Goal: Transaction & Acquisition: Book appointment/travel/reservation

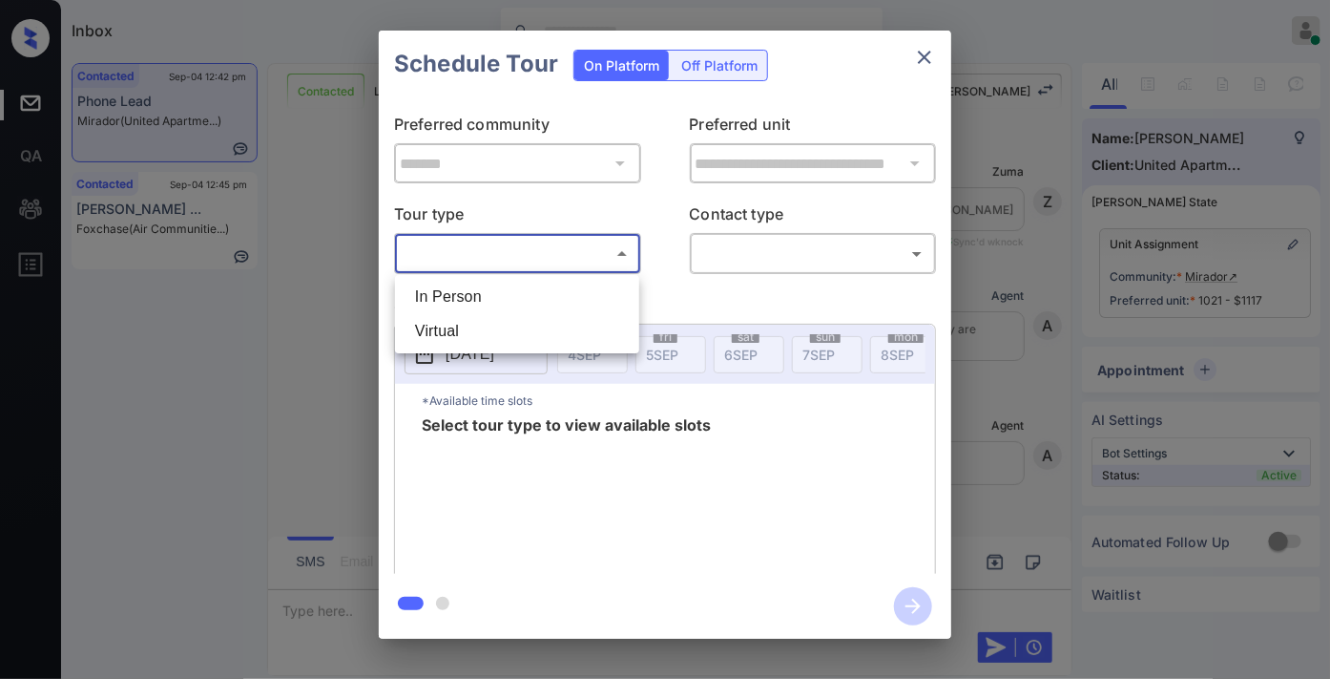
click at [590, 293] on li "In Person" at bounding box center [517, 297] width 235 height 34
type input "********"
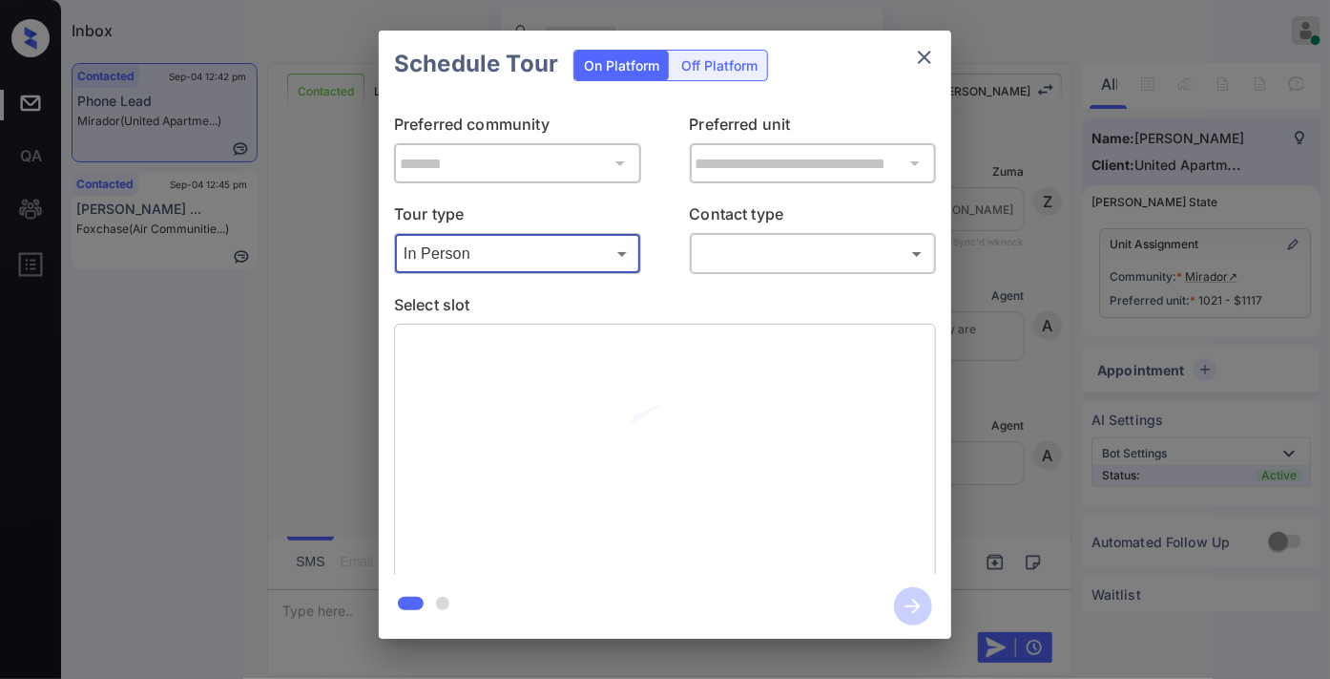
scroll to position [3724, 0]
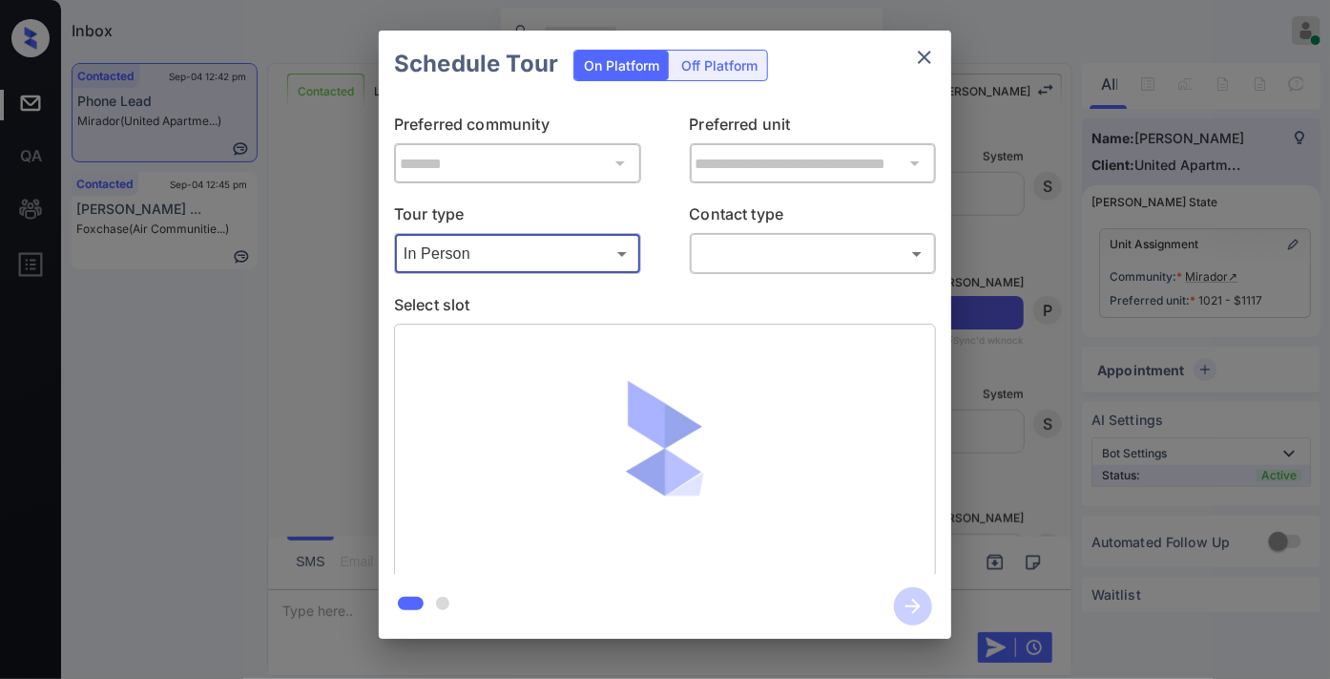
click at [735, 249] on body "Inbox Samantha Soliven Online Set yourself offline Set yourself on break Profil…" at bounding box center [665, 339] width 1330 height 679
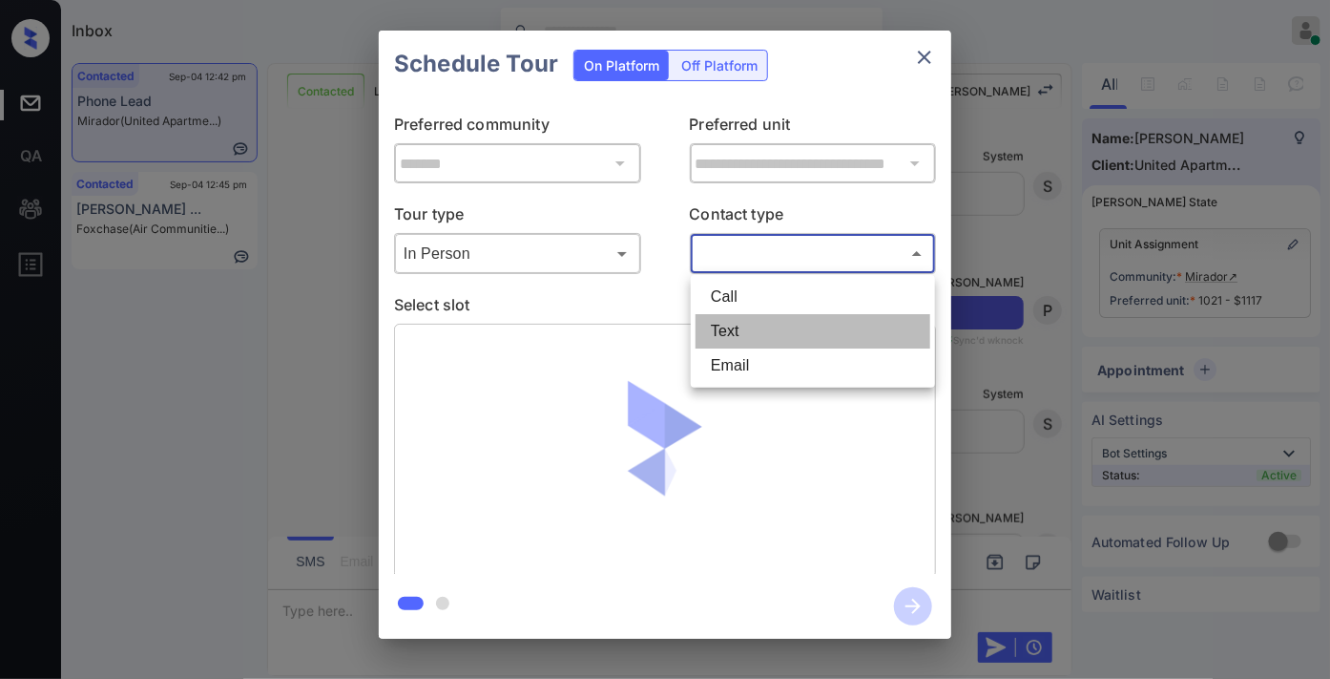
click at [750, 326] on li "Text" at bounding box center [813, 331] width 235 height 34
type input "****"
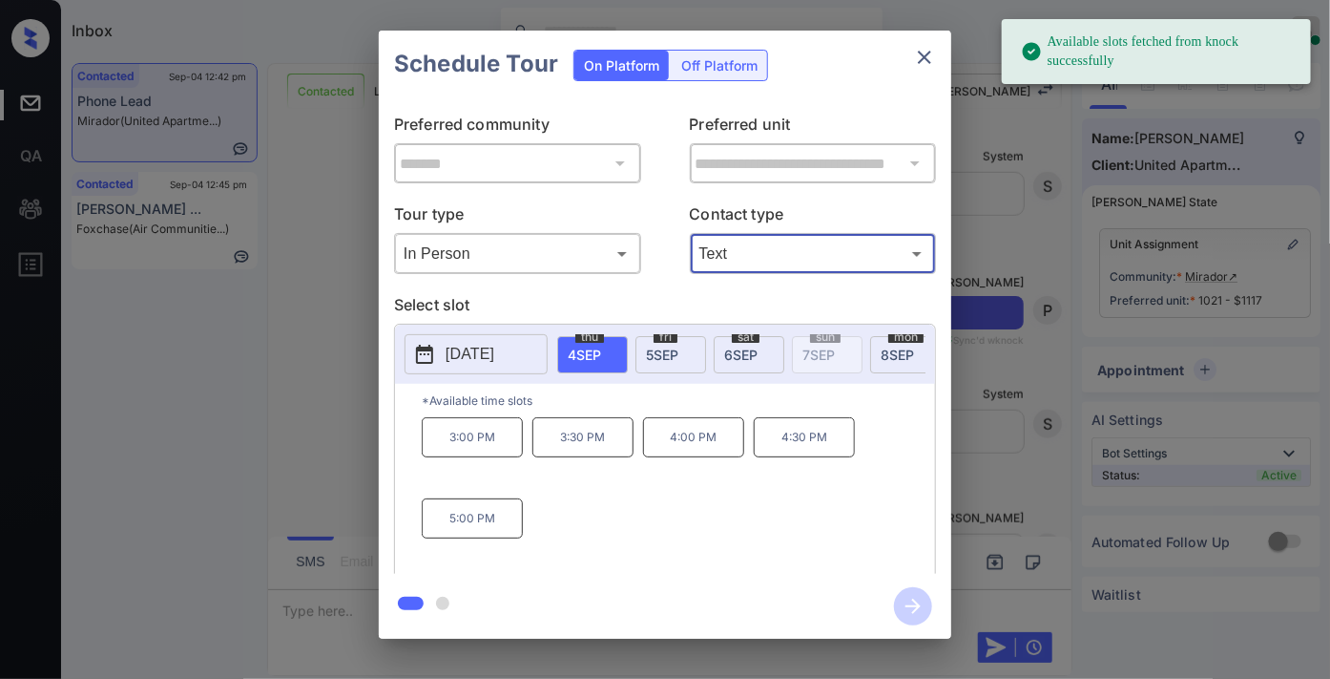
click at [668, 348] on span "5 SEP" at bounding box center [662, 354] width 32 height 16
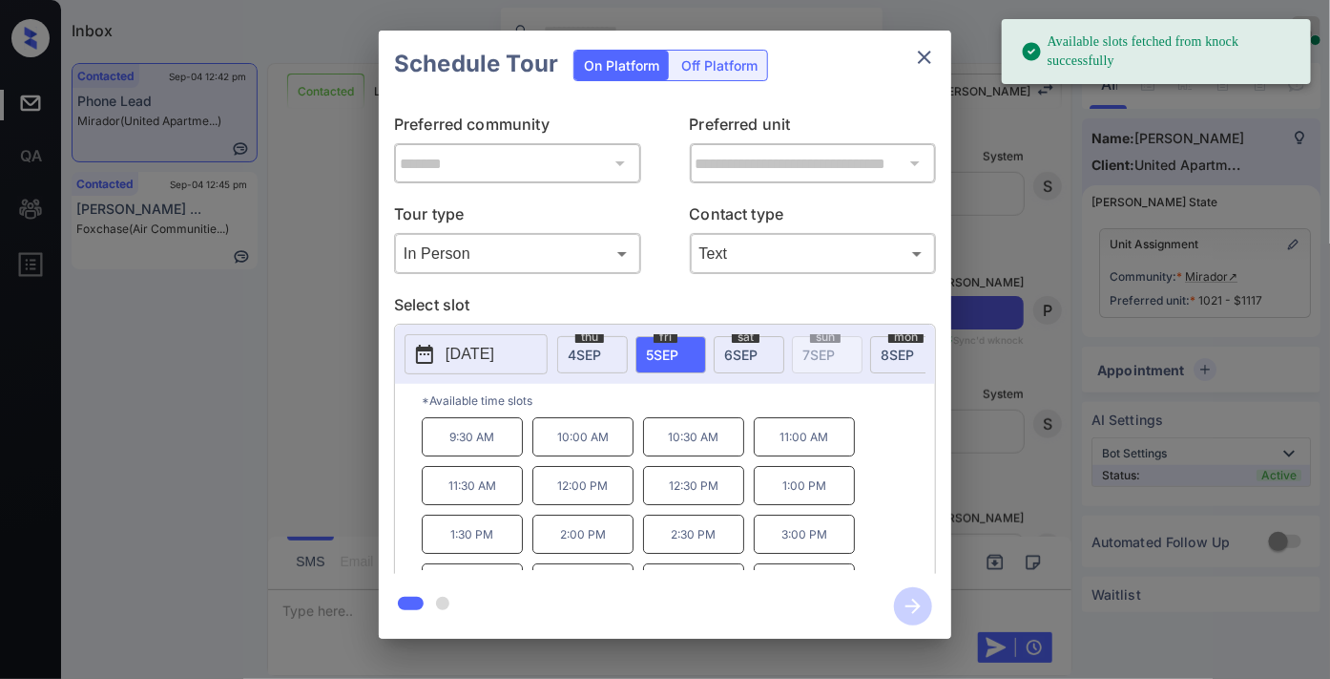
click at [622, 442] on p "10:00 AM" at bounding box center [583, 436] width 101 height 39
click at [676, 453] on p "10:30 AM" at bounding box center [693, 436] width 101 height 39
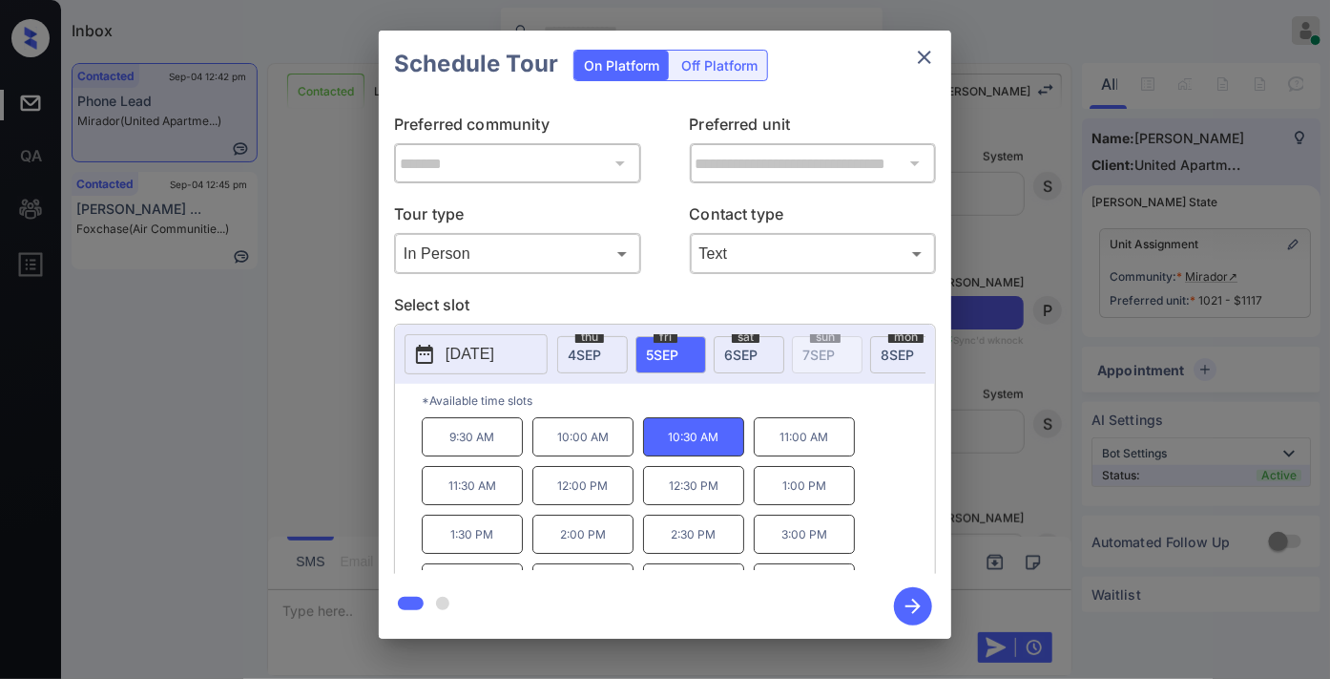
click at [889, 605] on button "button" at bounding box center [913, 606] width 61 height 50
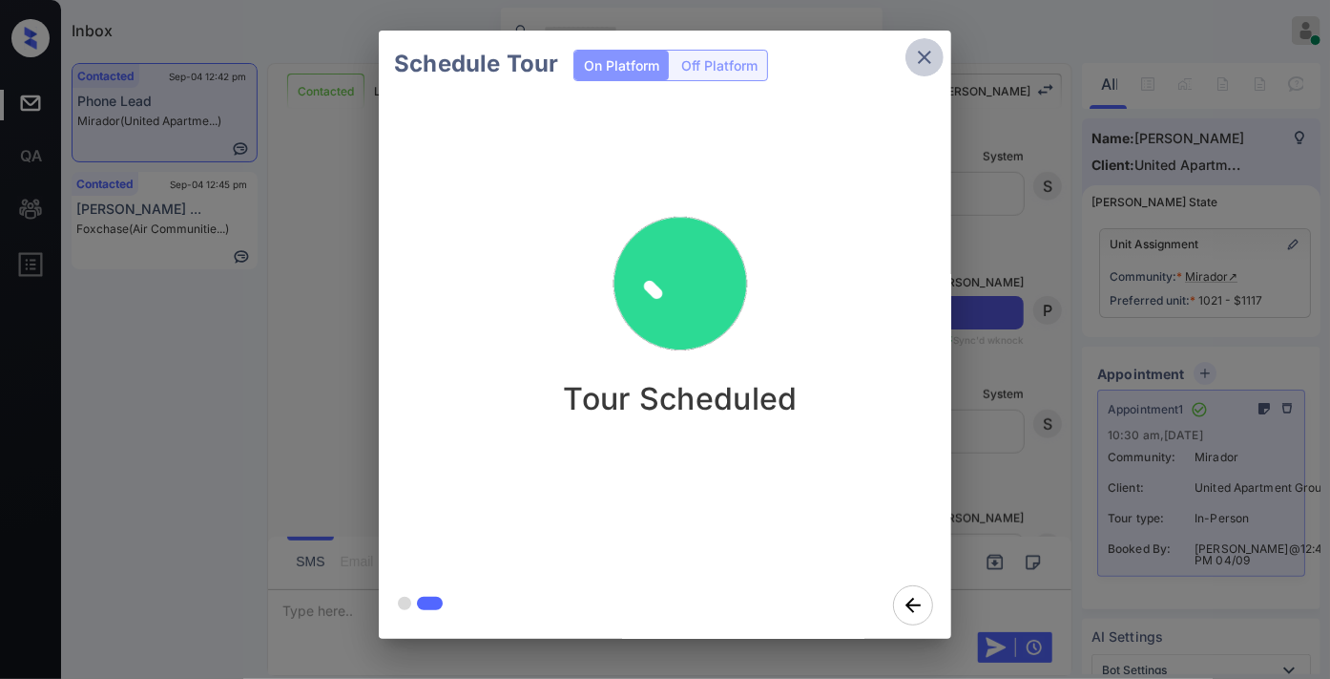
click at [921, 63] on icon "close" at bounding box center [924, 57] width 23 height 23
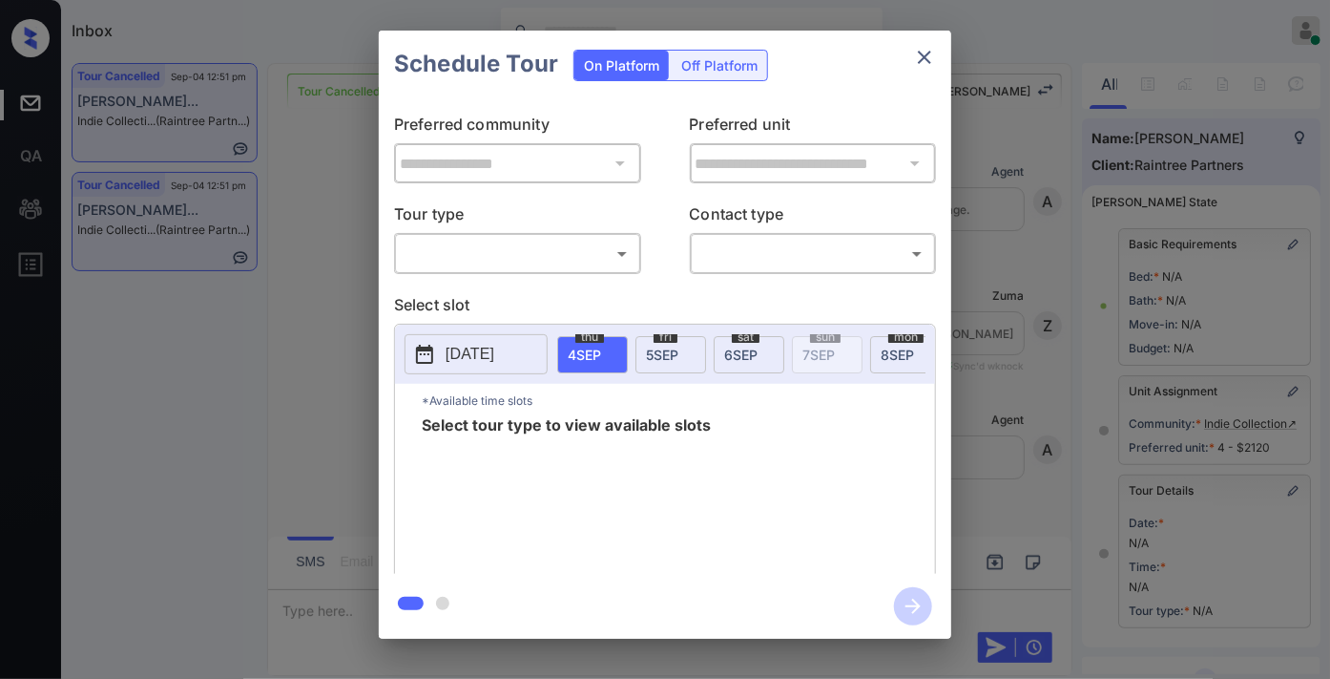
click at [531, 249] on body "Inbox Samantha Soliven Online Set yourself offline Set yourself on break Profil…" at bounding box center [665, 339] width 1330 height 679
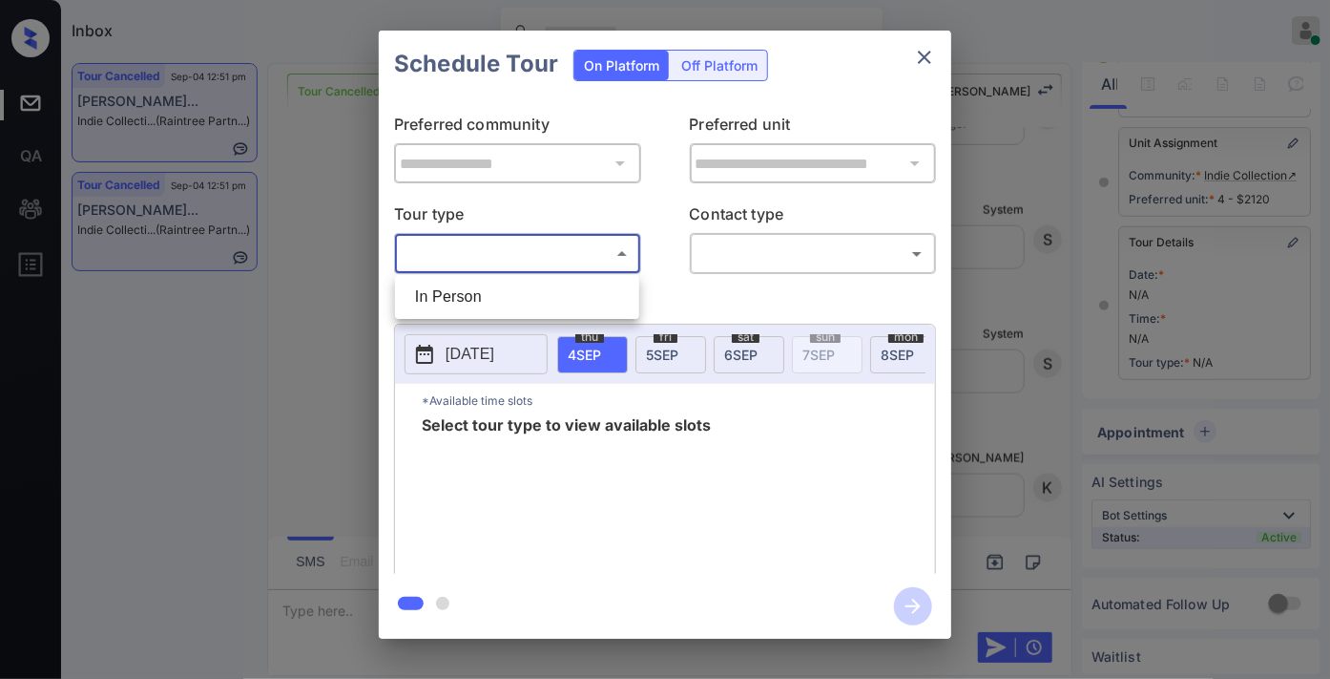
click at [531, 300] on li "In Person" at bounding box center [517, 297] width 235 height 34
type input "********"
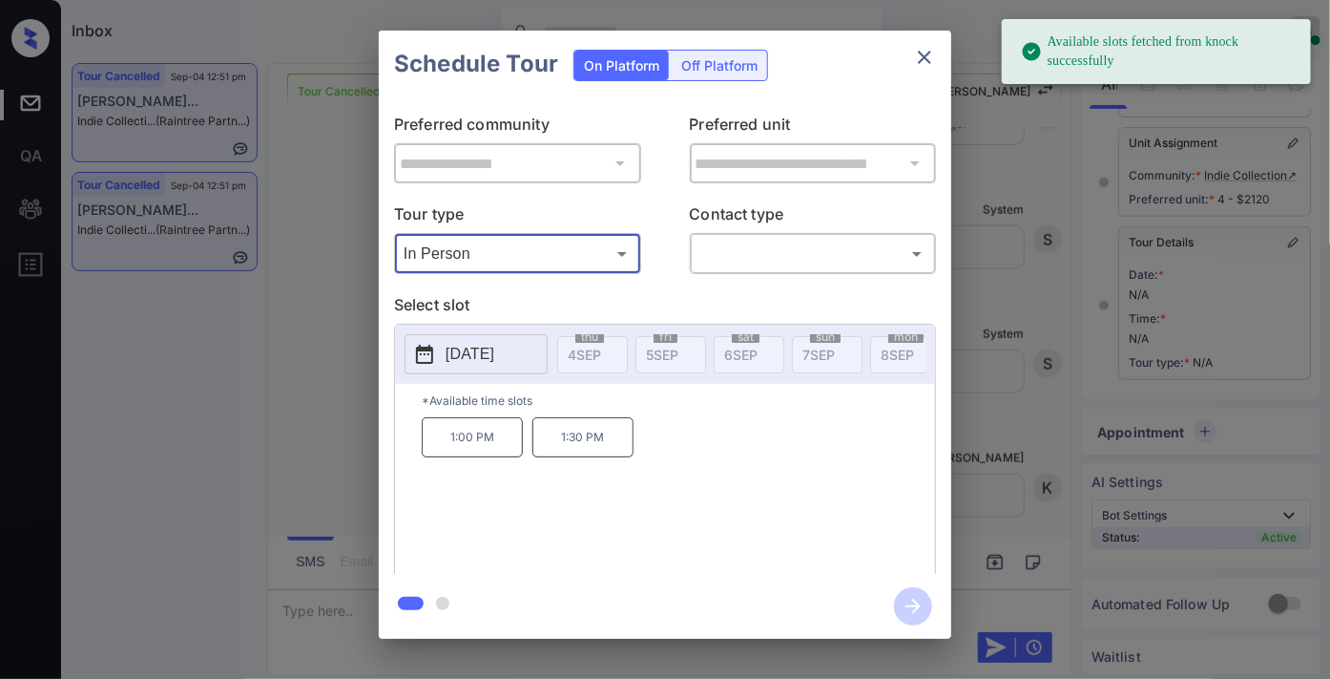
click at [494, 344] on p "2025-09-12" at bounding box center [470, 354] width 49 height 23
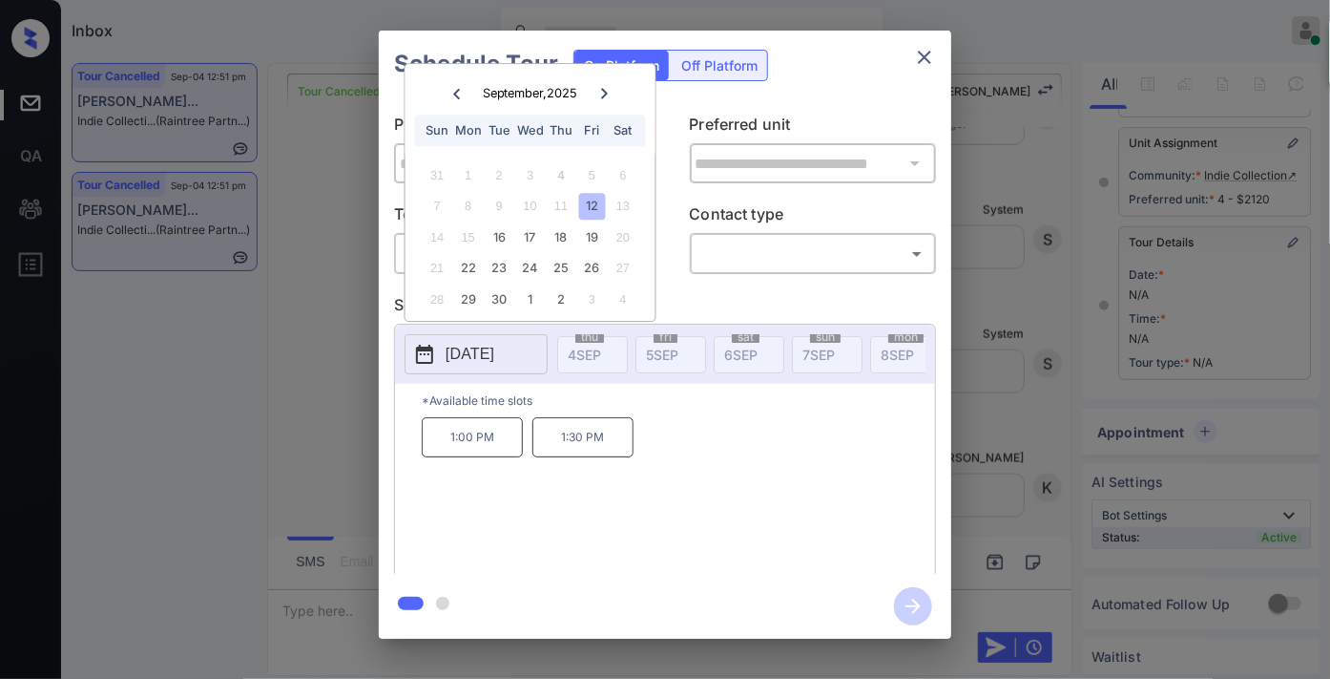
click at [585, 221] on div "14 15 16 17 18 19 20" at bounding box center [530, 236] width 238 height 31
click at [920, 55] on icon "close" at bounding box center [924, 57] width 23 height 23
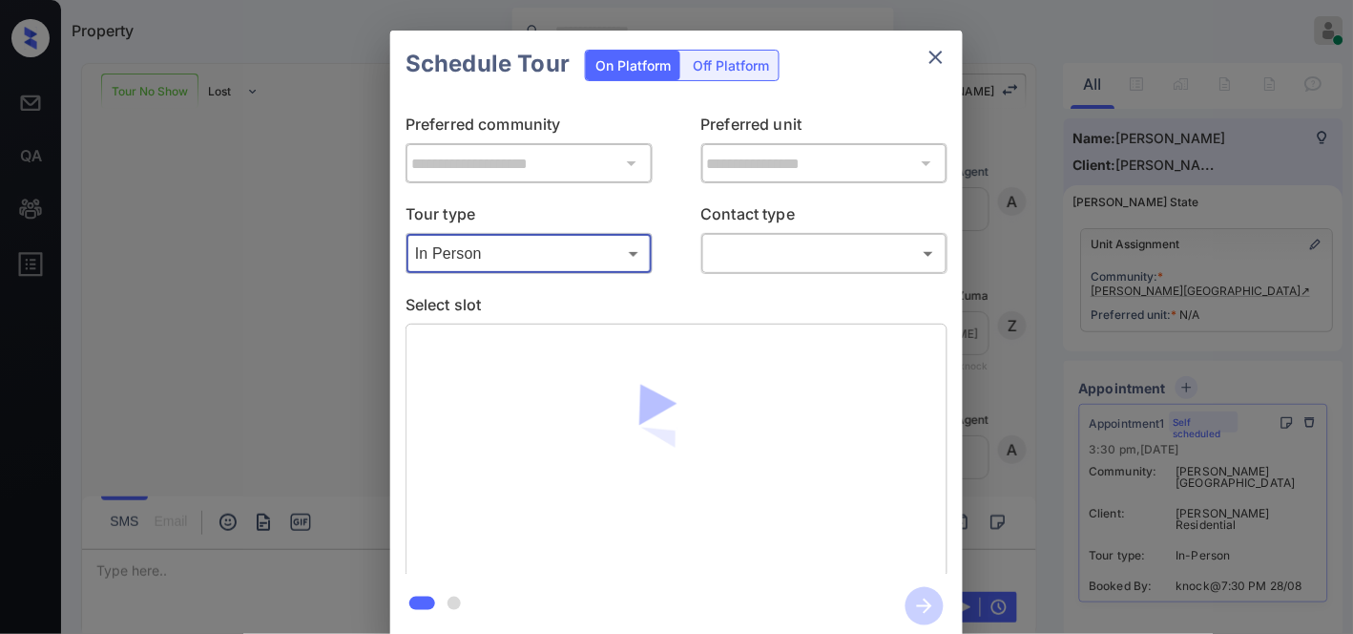
scroll to position [4586, 0]
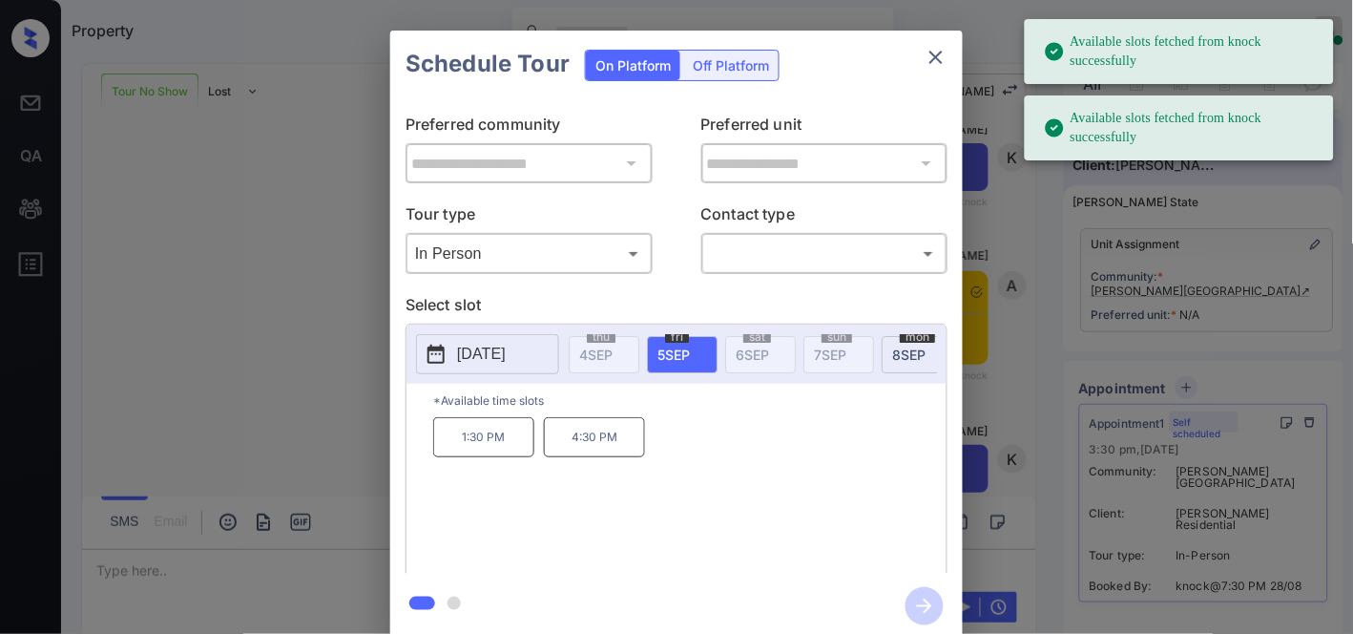
click at [506, 353] on p "2025-09-05" at bounding box center [481, 354] width 49 height 23
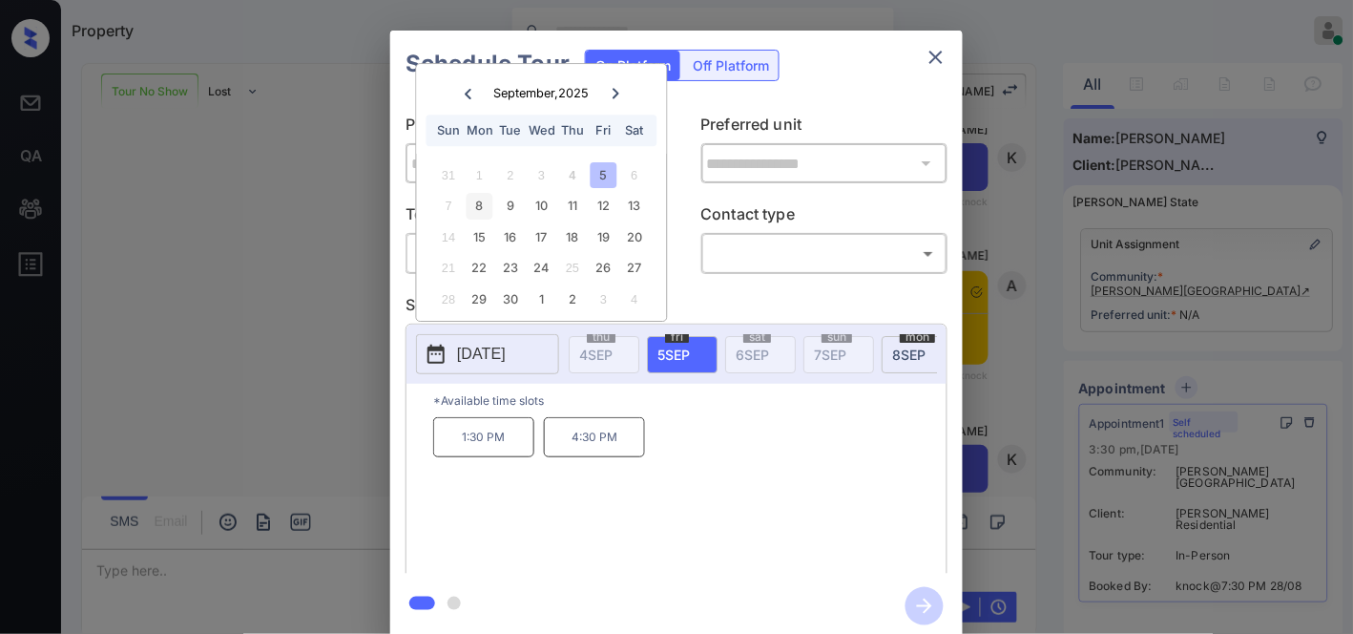
click at [487, 201] on div "8" at bounding box center [480, 207] width 26 height 26
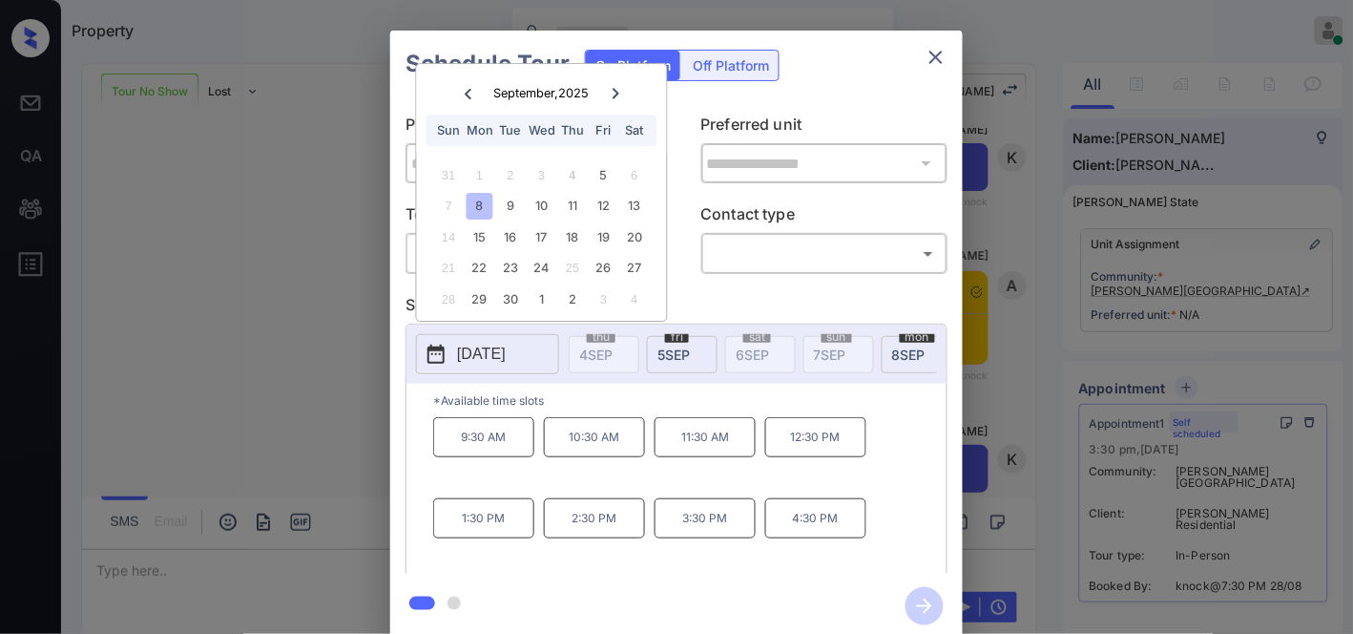
click at [689, 530] on p "3:30 PM" at bounding box center [705, 518] width 101 height 40
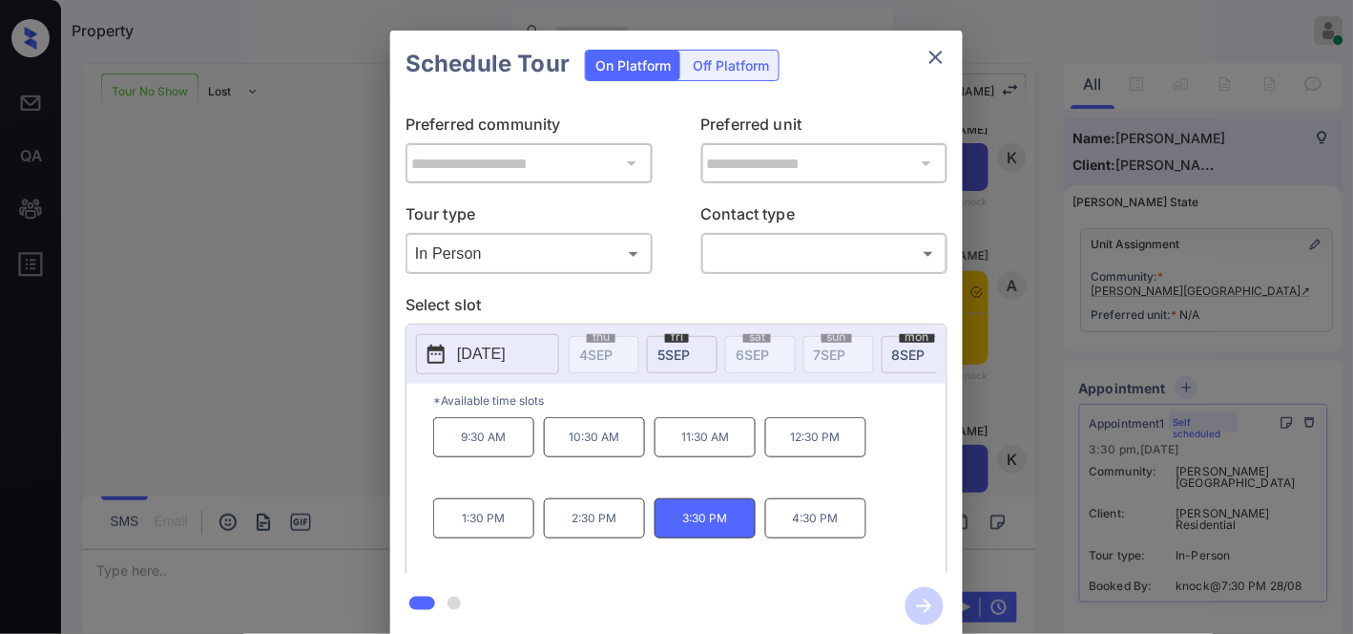
click at [940, 59] on icon "close" at bounding box center [936, 57] width 23 height 23
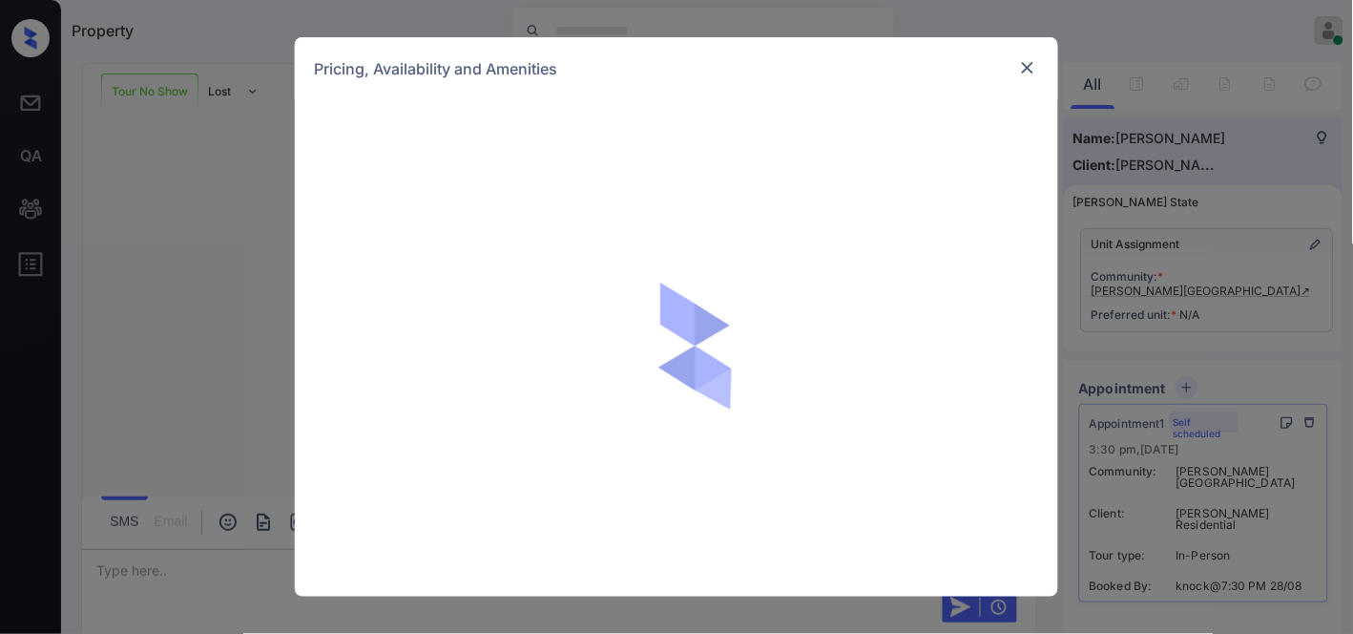
scroll to position [4586, 0]
click at [1025, 70] on img at bounding box center [1027, 67] width 19 height 19
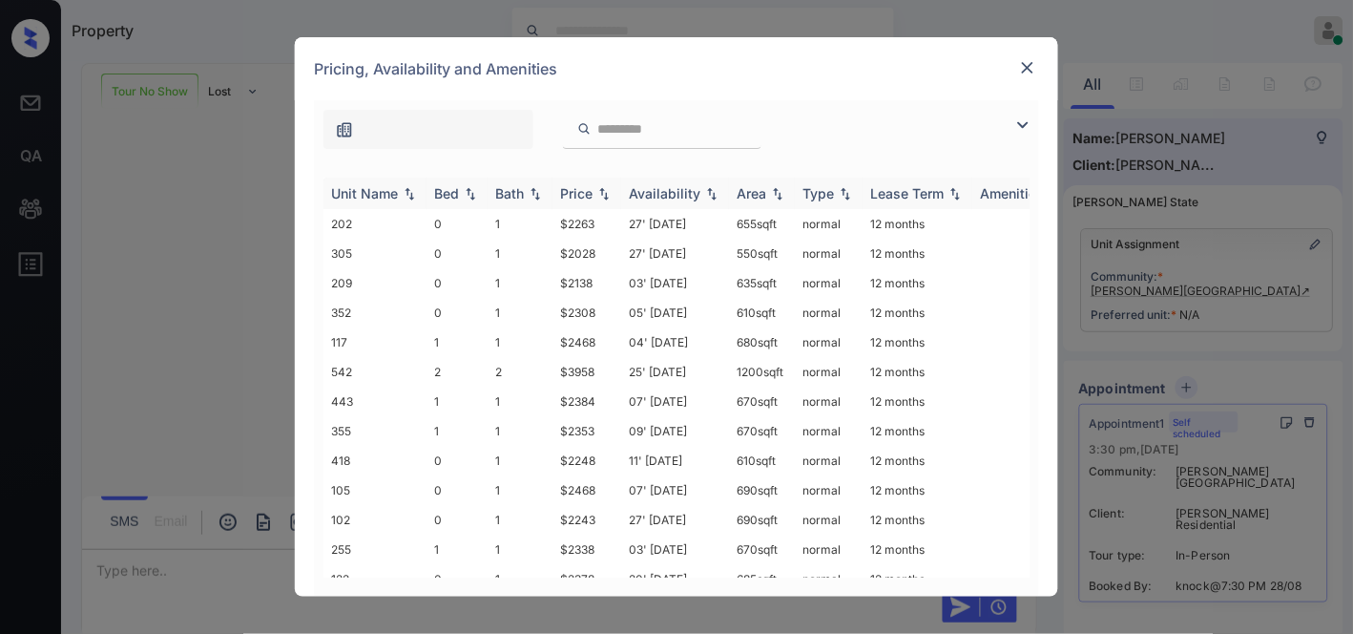
click at [599, 196] on img at bounding box center [604, 193] width 19 height 13
click at [599, 196] on img at bounding box center [604, 193] width 19 height 14
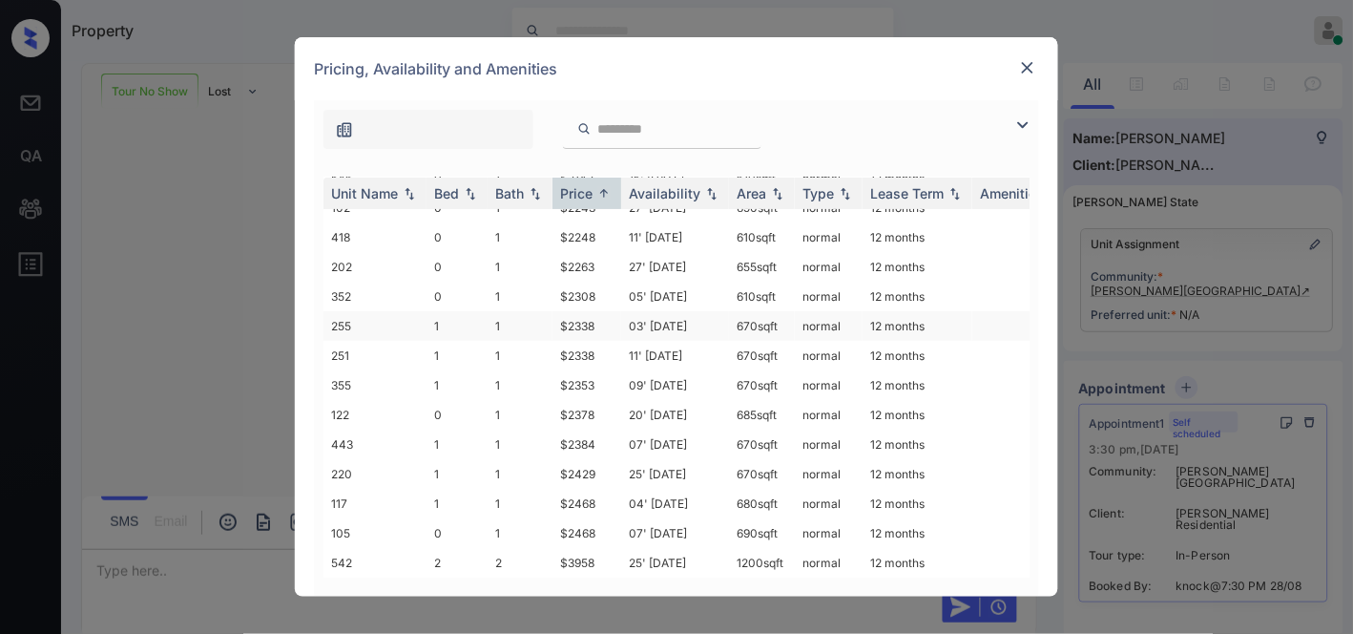
click at [592, 316] on td "$2338" at bounding box center [587, 326] width 69 height 30
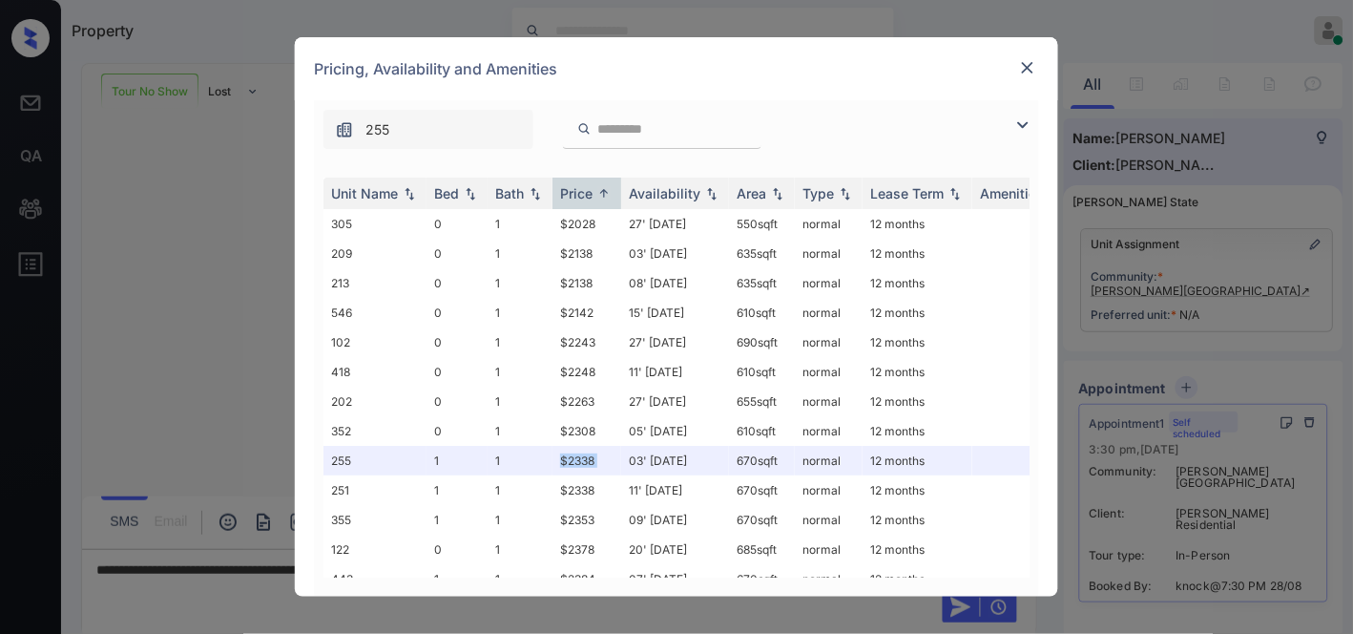
click at [1033, 61] on img at bounding box center [1027, 67] width 19 height 19
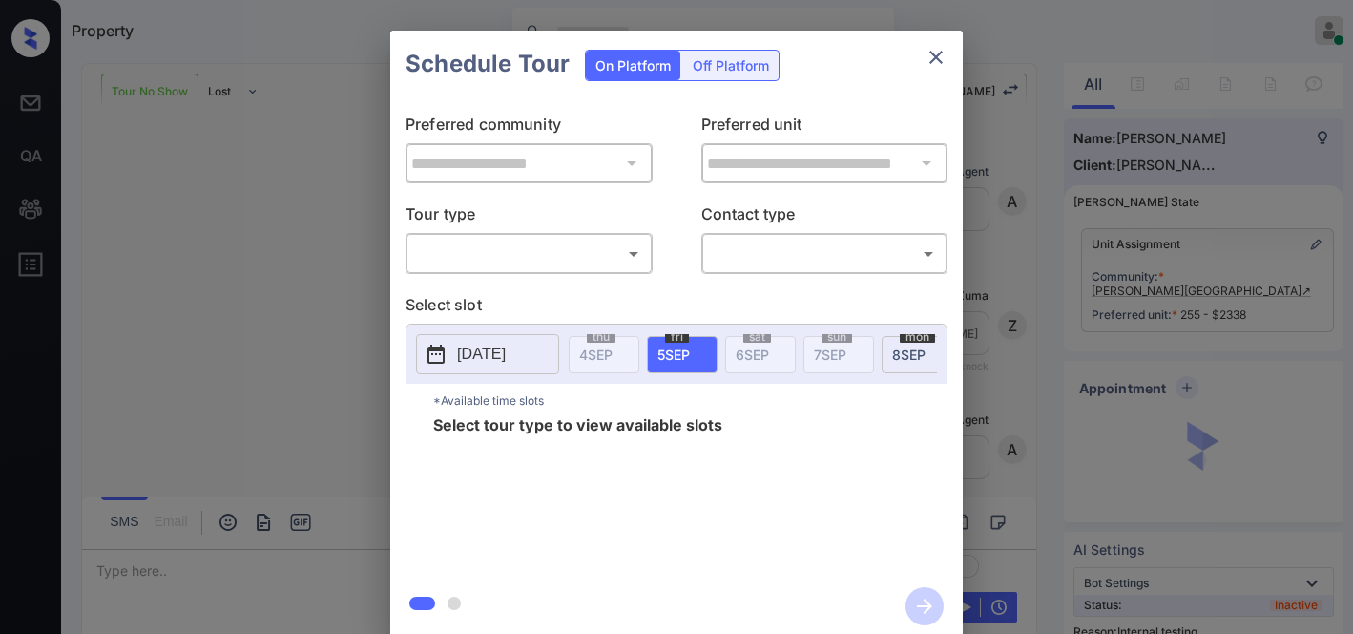
click at [556, 254] on body "Property [PERSON_NAME] Online Set yourself offline Set yourself on break Profil…" at bounding box center [676, 317] width 1353 height 634
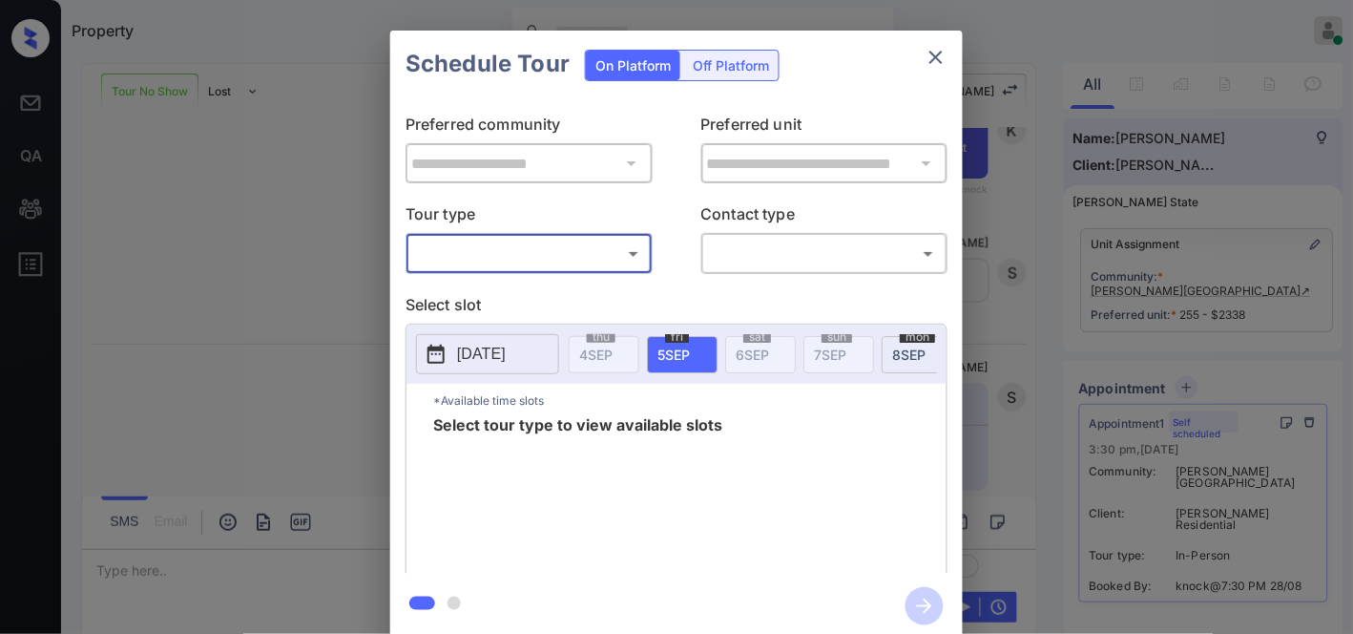
click at [568, 259] on body "Property [PERSON_NAME] Online Set yourself offline Set yourself on break Profil…" at bounding box center [676, 317] width 1353 height 634
click at [928, 45] on div at bounding box center [676, 317] width 1353 height 634
click at [929, 57] on icon "close" at bounding box center [936, 57] width 23 height 23
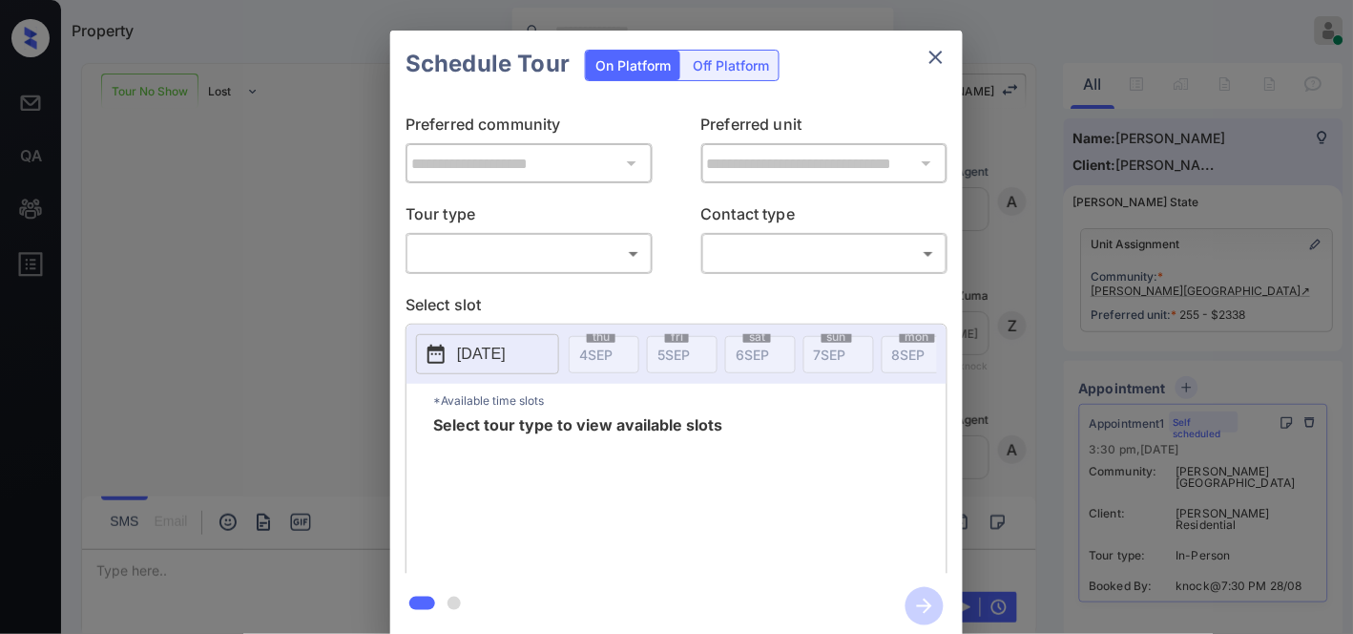
scroll to position [5216, 0]
click at [588, 252] on body "Property [PERSON_NAME] Online Set yourself offline Set yourself on break Profil…" at bounding box center [676, 317] width 1353 height 634
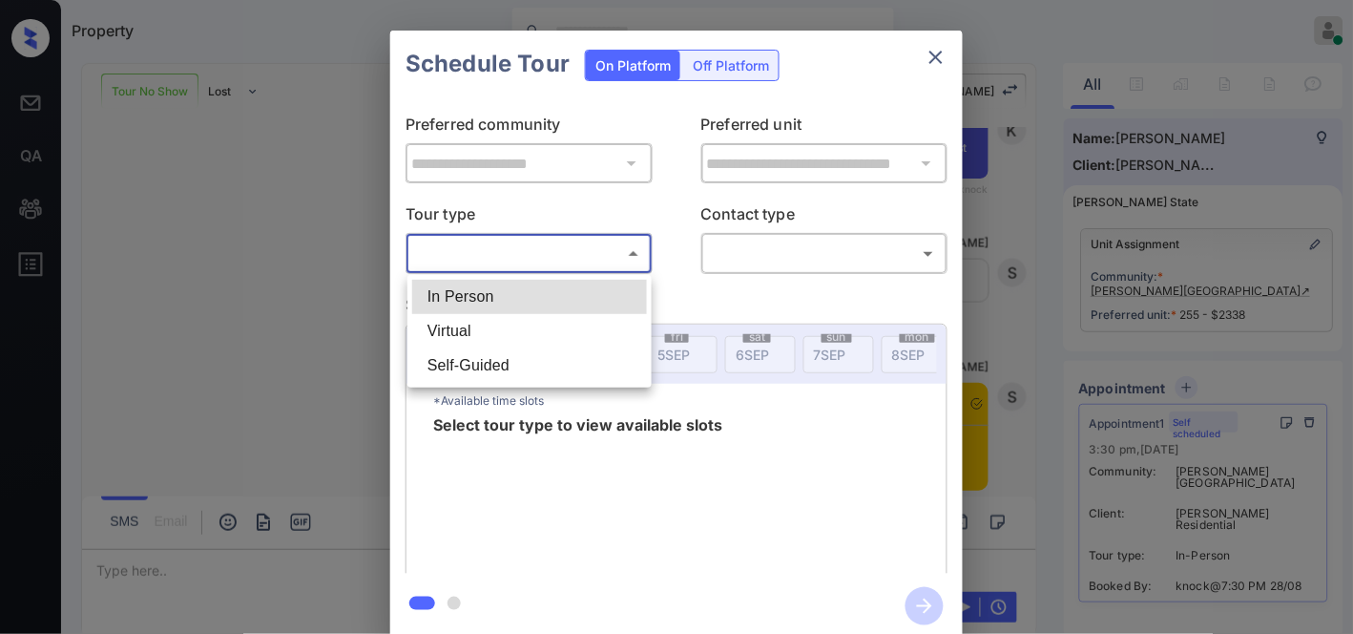
click at [552, 306] on li "In Person" at bounding box center [529, 297] width 235 height 34
type input "********"
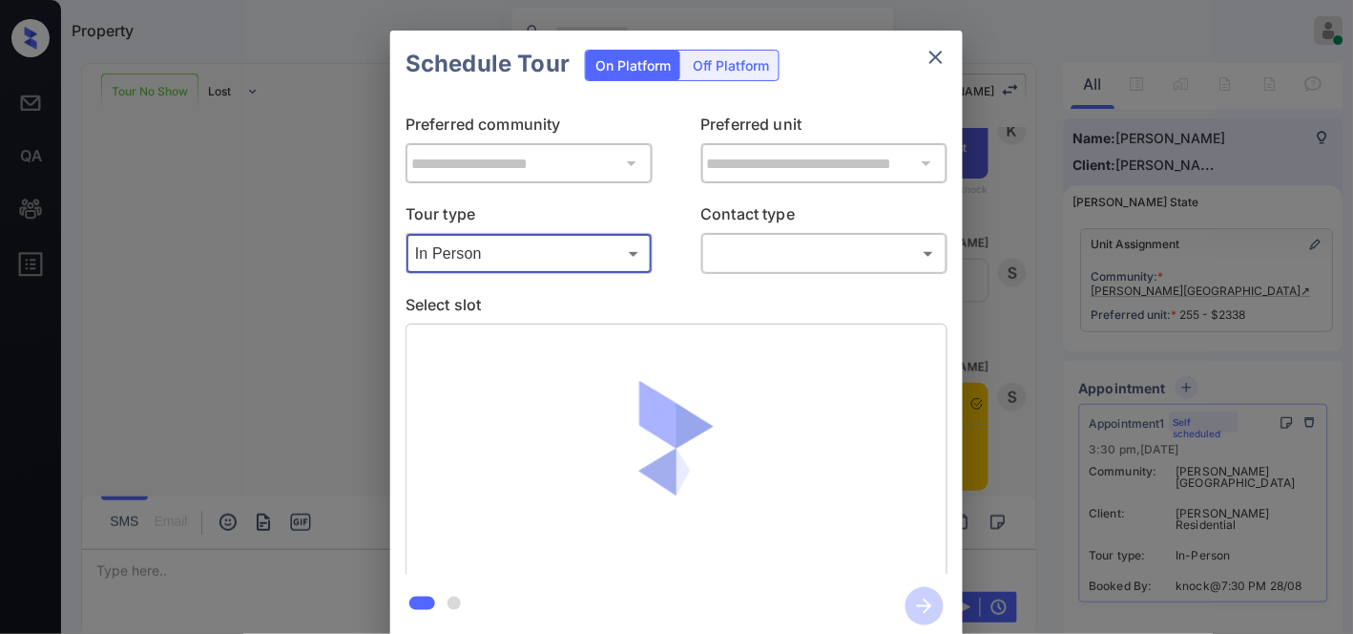
click at [787, 262] on body "Property [PERSON_NAME] Online Set yourself offline Set yourself on break Profil…" at bounding box center [676, 317] width 1353 height 634
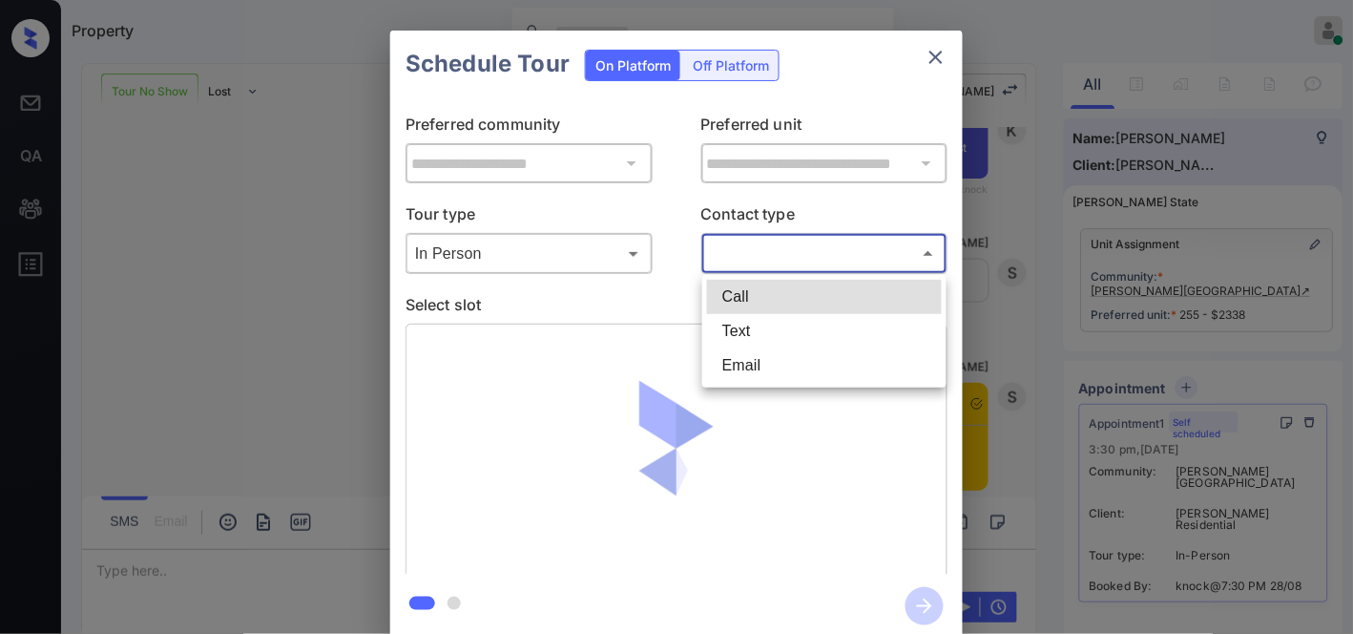
click at [783, 339] on li "Text" at bounding box center [824, 331] width 235 height 34
type input "****"
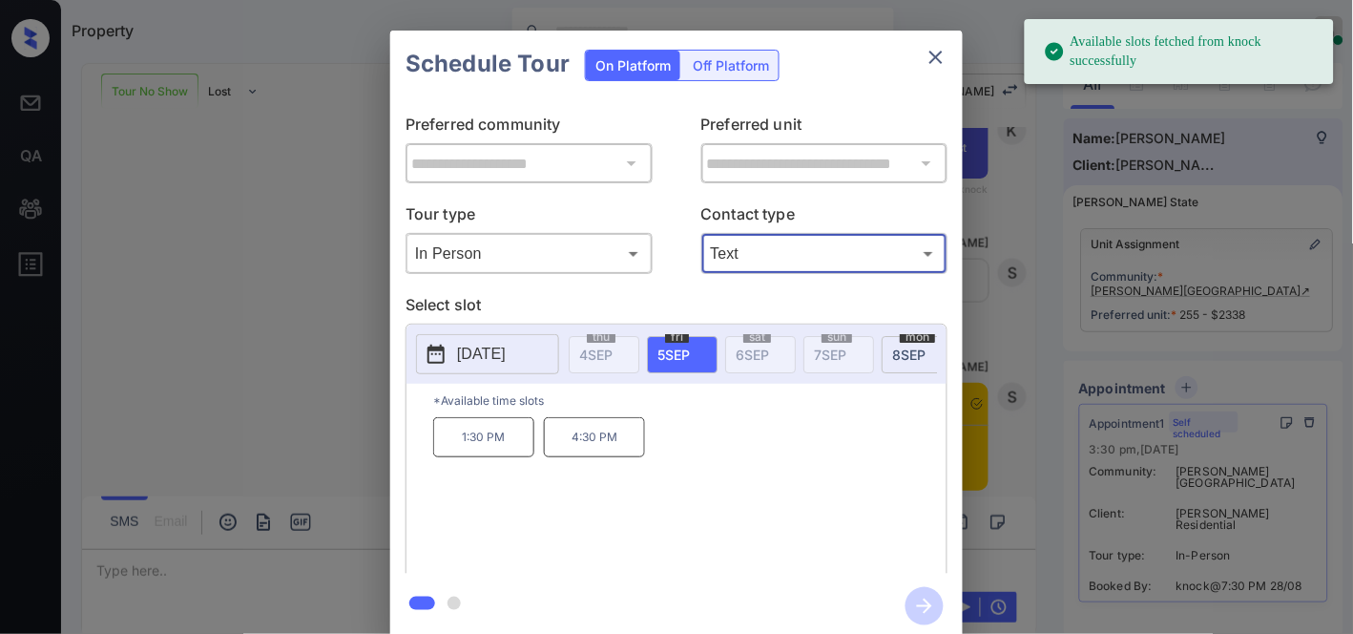
click at [518, 369] on button "[DATE]" at bounding box center [487, 354] width 143 height 40
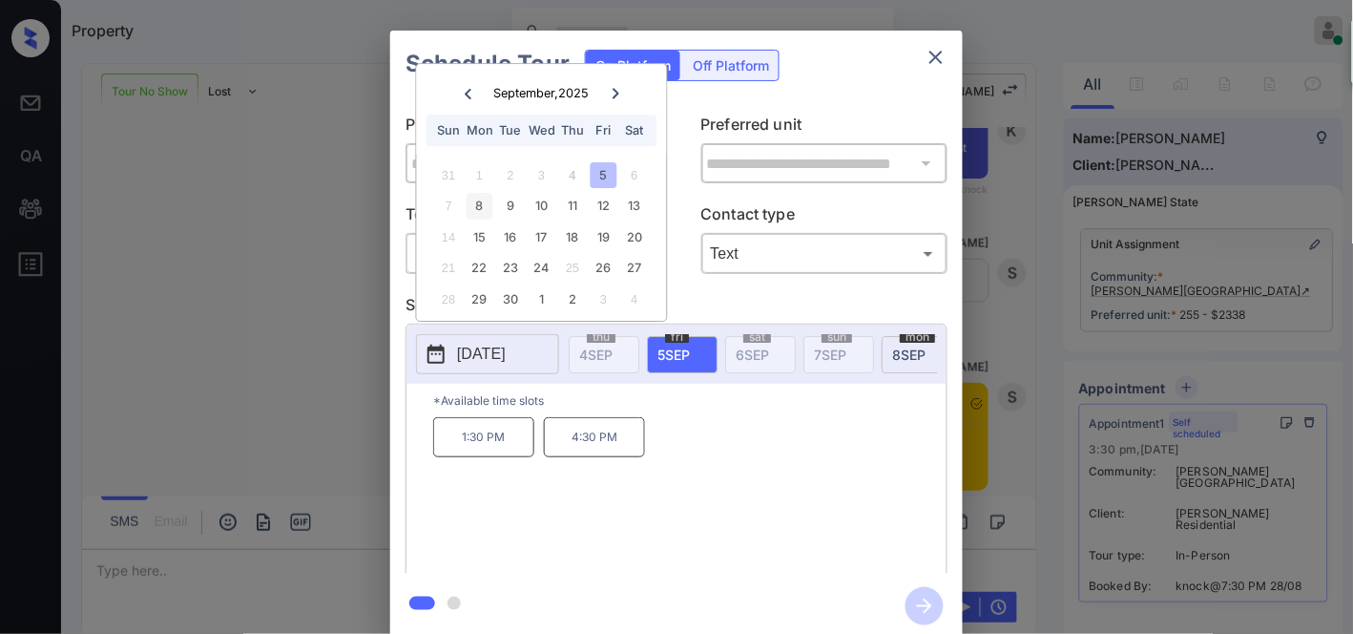
click at [471, 206] on div "8" at bounding box center [480, 207] width 26 height 26
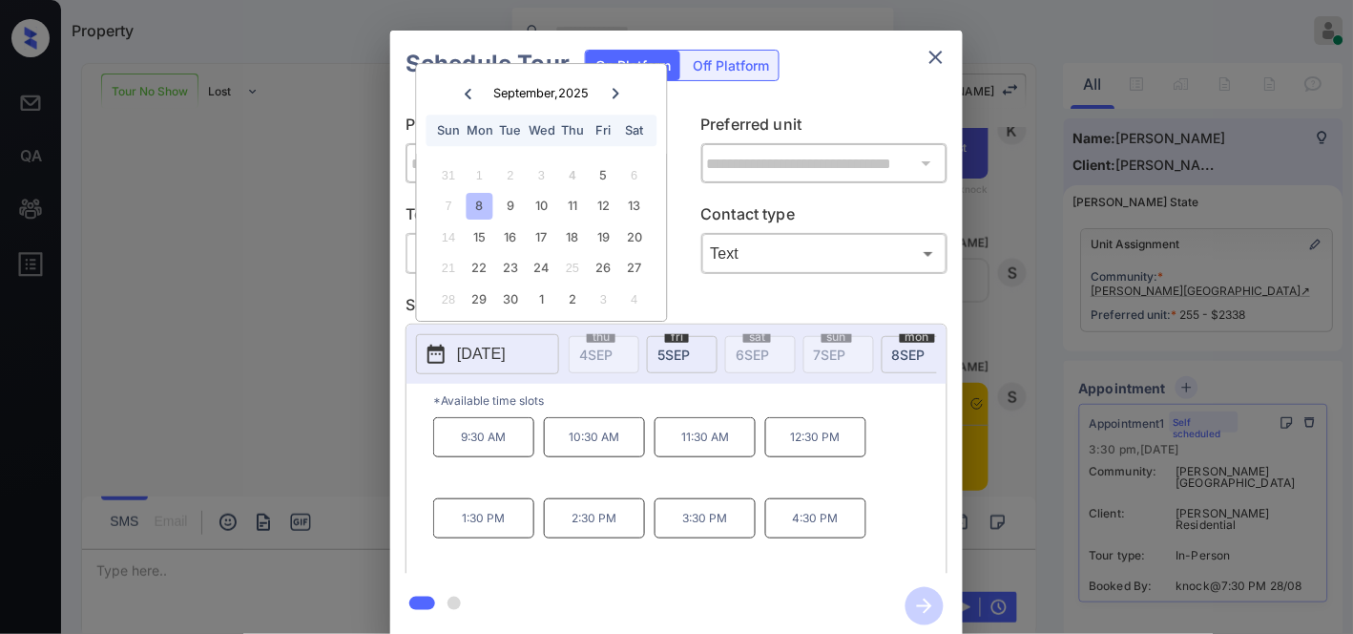
click at [702, 538] on p "3:30 PM" at bounding box center [705, 518] width 101 height 40
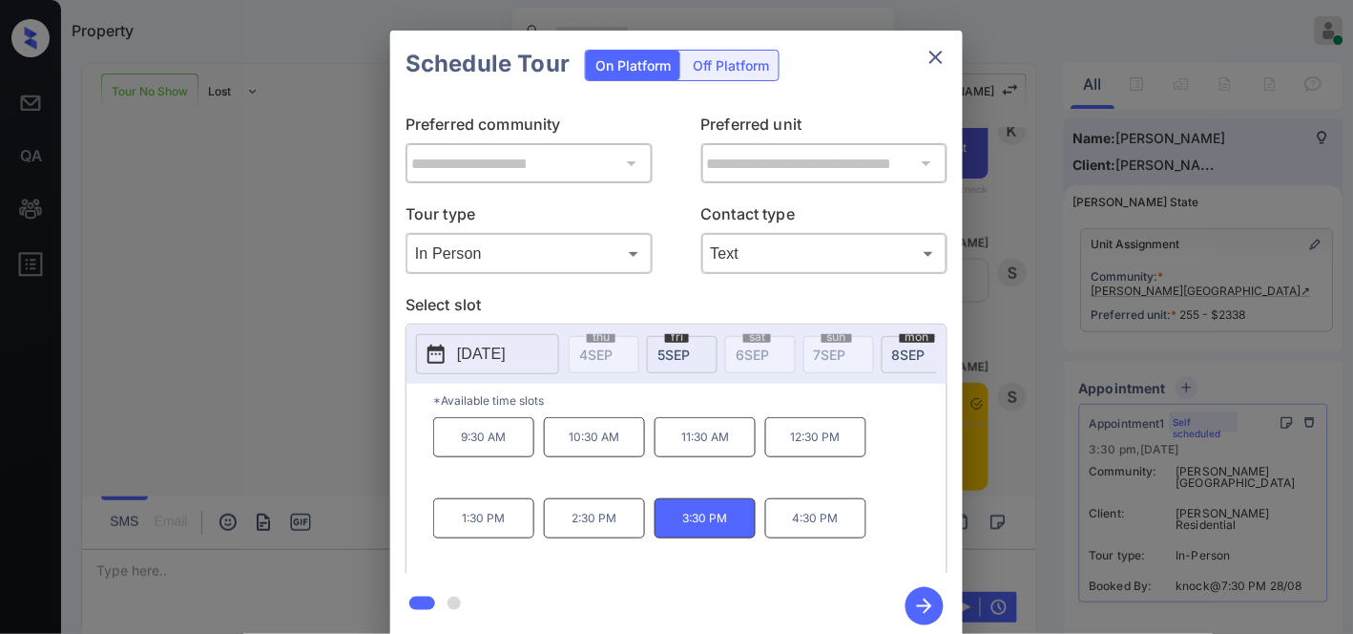
click at [930, 604] on icon "button" at bounding box center [924, 605] width 15 height 15
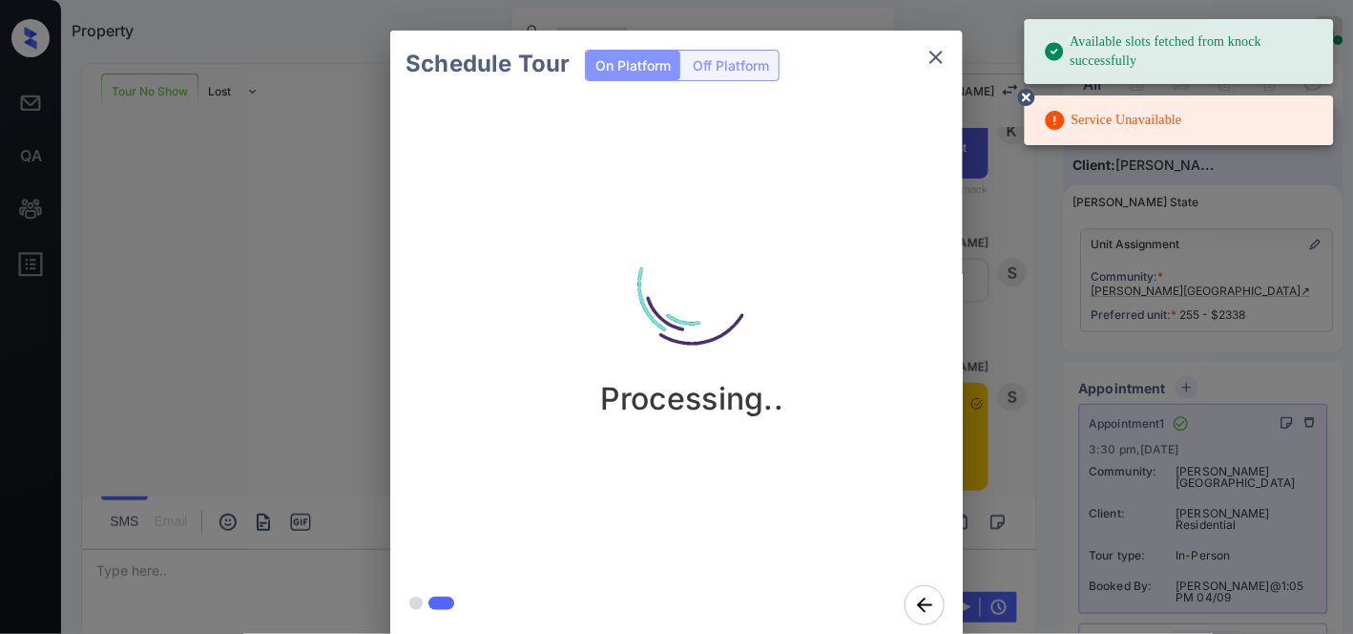
click at [754, 323] on img at bounding box center [691, 284] width 191 height 191
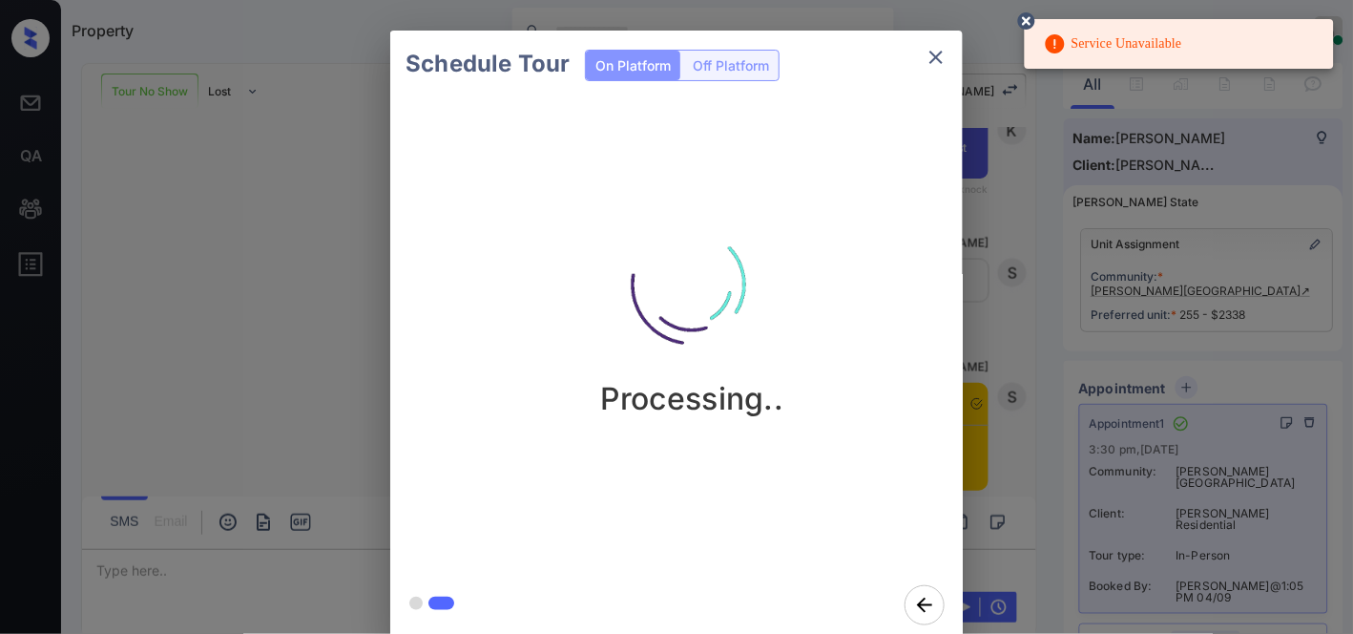
click at [949, 51] on button "close" at bounding box center [936, 57] width 38 height 38
